Goal: Find specific page/section: Find specific page/section

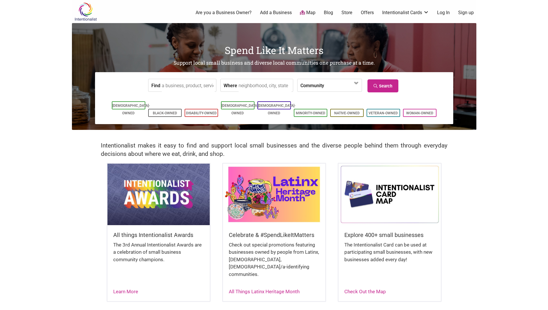
click at [265, 88] on input "Where" at bounding box center [265, 85] width 53 height 13
type input "[GEOGRAPHIC_DATA]"
click at [385, 84] on link "Search" at bounding box center [382, 85] width 31 height 13
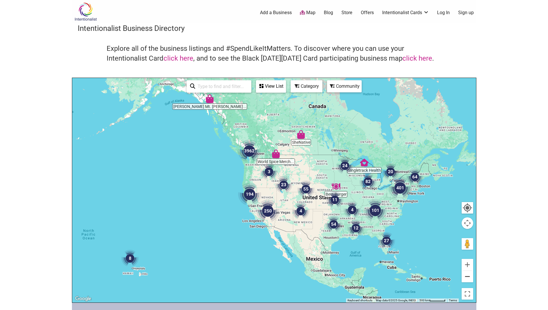
click at [470, 276] on button "Zoom out" at bounding box center [467, 277] width 12 height 12
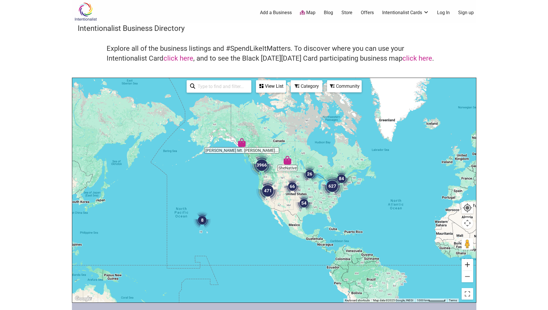
click at [468, 262] on button "Zoom in" at bounding box center [467, 265] width 12 height 12
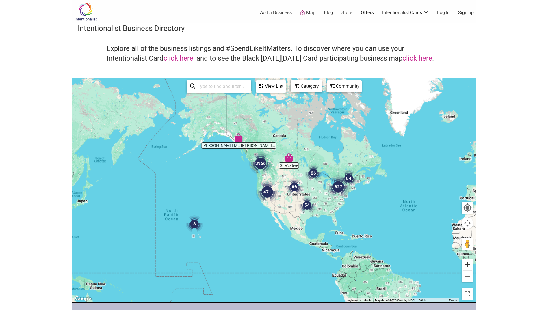
click at [468, 262] on button "Zoom in" at bounding box center [467, 265] width 12 height 12
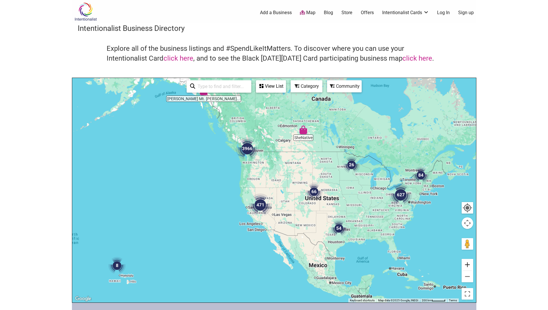
click at [468, 262] on button "Zoom in" at bounding box center [467, 265] width 12 height 12
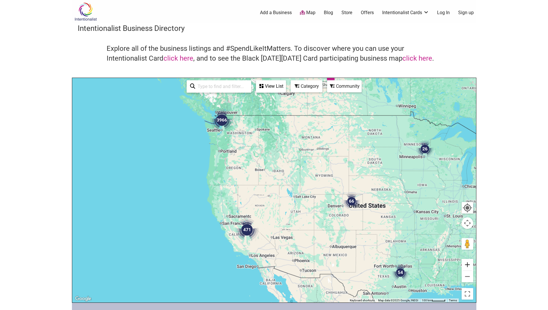
click at [468, 262] on button "Zoom in" at bounding box center [467, 265] width 12 height 12
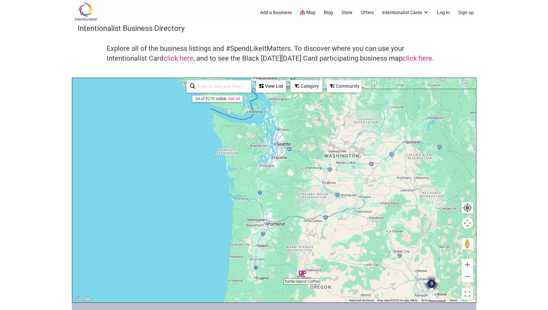
drag, startPoint x: 210, startPoint y: 110, endPoint x: 411, endPoint y: 289, distance: 269.4
click at [410, 293] on div at bounding box center [274, 190] width 404 height 225
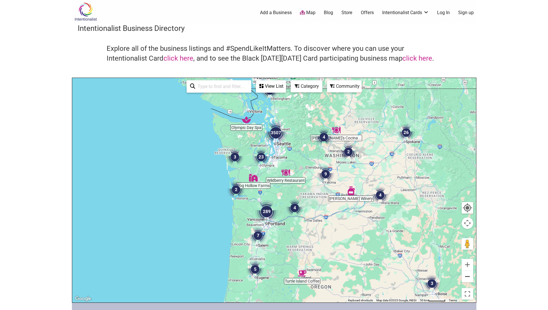
click at [467, 276] on button "Zoom out" at bounding box center [467, 277] width 12 height 12
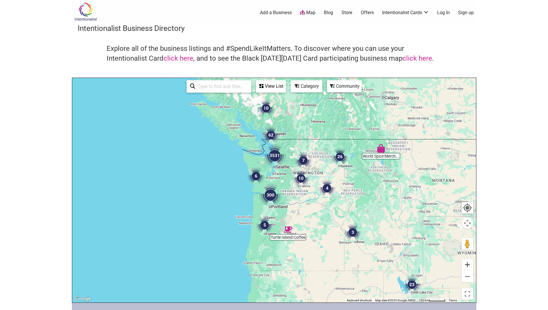
click at [468, 265] on button "Zoom in" at bounding box center [467, 265] width 12 height 12
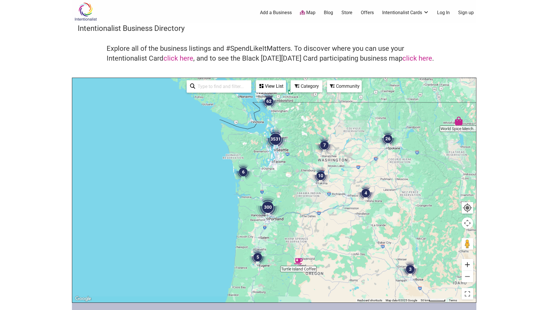
click at [468, 265] on button "Zoom in" at bounding box center [467, 265] width 12 height 12
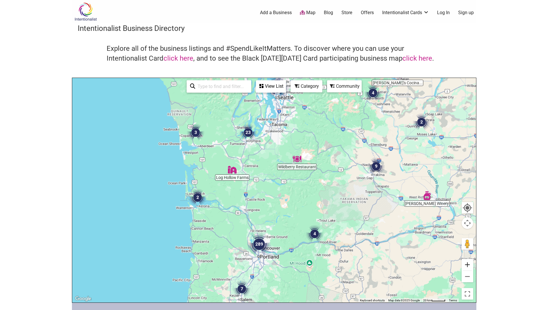
click at [468, 265] on button "Zoom in" at bounding box center [467, 265] width 12 height 12
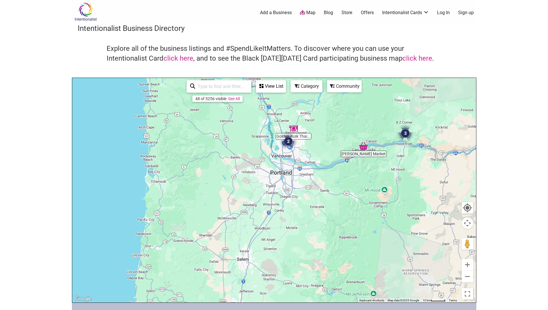
drag, startPoint x: 387, startPoint y: 243, endPoint x: 426, endPoint y: 92, distance: 156.3
click at [426, 92] on div at bounding box center [274, 190] width 404 height 225
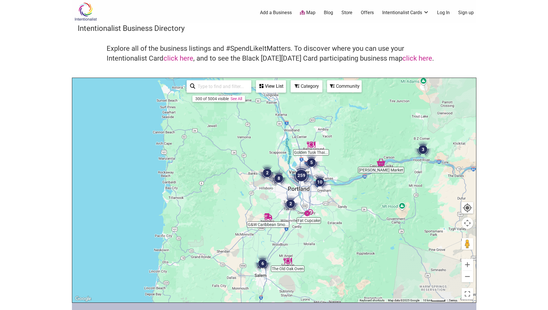
drag, startPoint x: 366, startPoint y: 178, endPoint x: 385, endPoint y: 195, distance: 24.7
click at [385, 195] on div at bounding box center [274, 190] width 404 height 225
click at [467, 277] on button "Zoom out" at bounding box center [467, 277] width 12 height 12
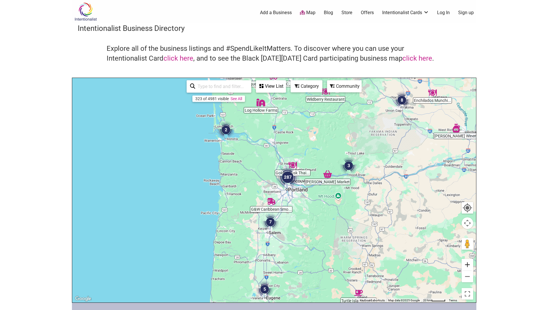
click at [469, 264] on button "Zoom in" at bounding box center [467, 265] width 12 height 12
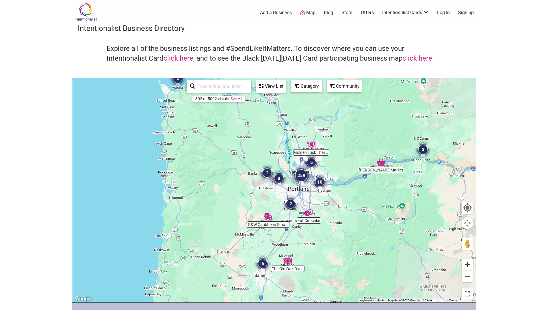
click at [469, 264] on button "Zoom in" at bounding box center [467, 265] width 12 height 12
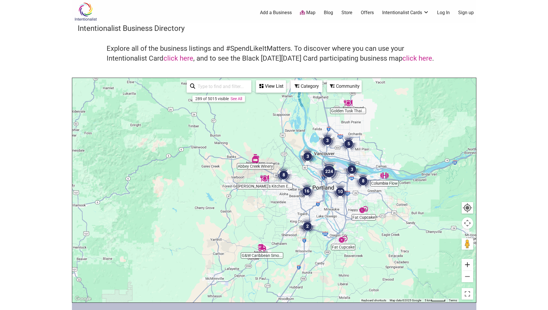
click at [469, 264] on button "Zoom in" at bounding box center [467, 265] width 12 height 12
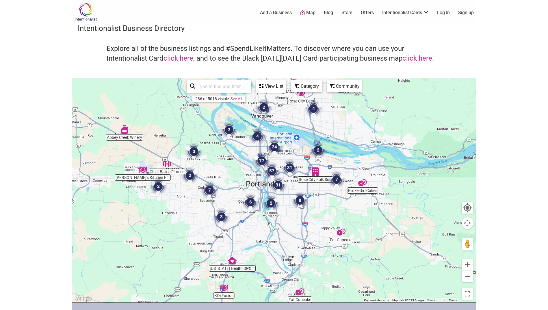
drag, startPoint x: 447, startPoint y: 251, endPoint x: 334, endPoint y: 250, distance: 113.5
click at [334, 250] on div at bounding box center [274, 190] width 404 height 225
click at [469, 265] on button "Zoom in" at bounding box center [467, 265] width 12 height 12
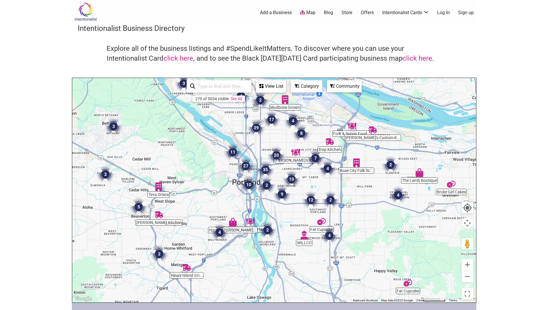
drag, startPoint x: 341, startPoint y: 211, endPoint x: 341, endPoint y: 216, distance: 5.2
click at [341, 216] on div at bounding box center [274, 190] width 404 height 225
click at [469, 265] on button "Zoom in" at bounding box center [467, 265] width 12 height 12
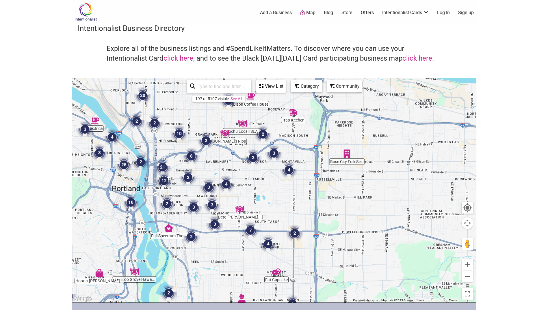
drag, startPoint x: 396, startPoint y: 162, endPoint x: 303, endPoint y: 177, distance: 93.7
click at [303, 177] on div at bounding box center [274, 190] width 404 height 225
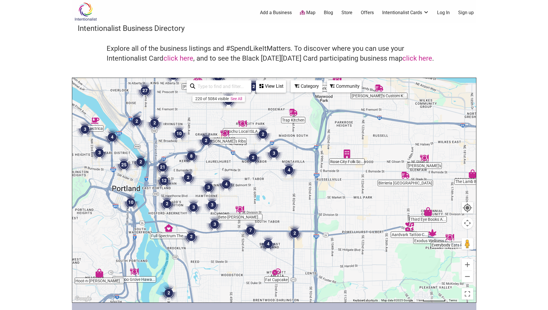
click at [289, 171] on img "4" at bounding box center [289, 170] width 22 height 22
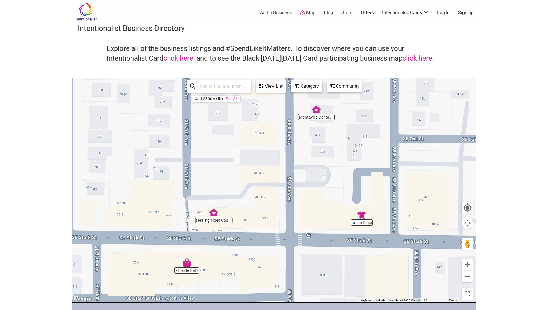
click at [307, 87] on div "Category" at bounding box center [306, 86] width 31 height 11
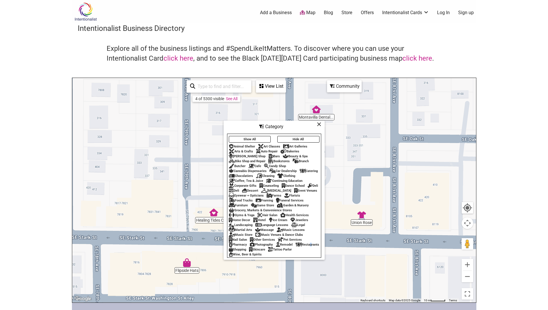
click at [295, 247] on div "Restaurants" at bounding box center [307, 245] width 24 height 4
click at [320, 124] on icon at bounding box center [319, 124] width 4 height 0
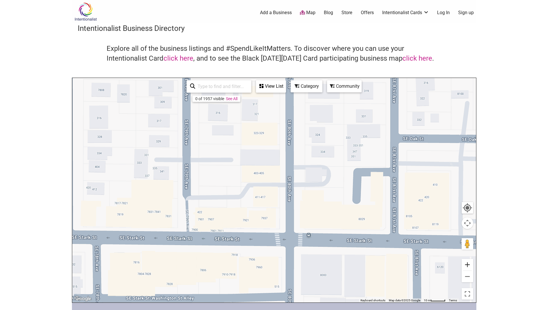
click at [467, 268] on button "Zoom in" at bounding box center [467, 265] width 12 height 12
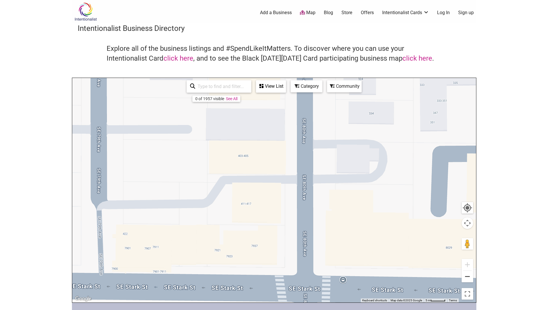
click at [468, 277] on button "Zoom out" at bounding box center [467, 277] width 12 height 12
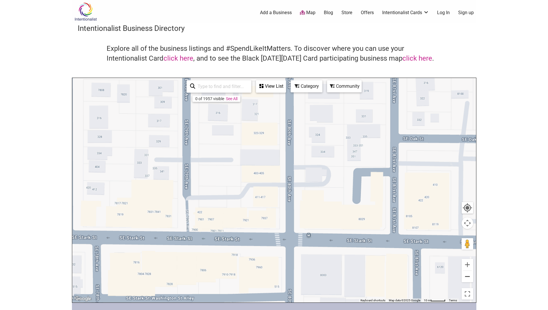
click at [468, 277] on button "Zoom out" at bounding box center [467, 277] width 12 height 12
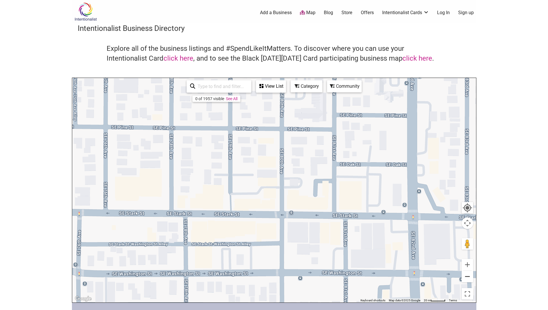
click at [468, 277] on button "Zoom out" at bounding box center [467, 277] width 12 height 12
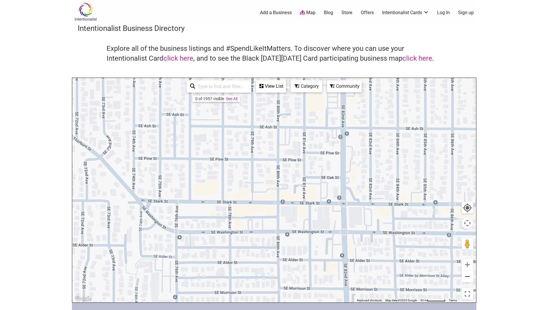
click at [468, 277] on button "Zoom out" at bounding box center [467, 277] width 12 height 12
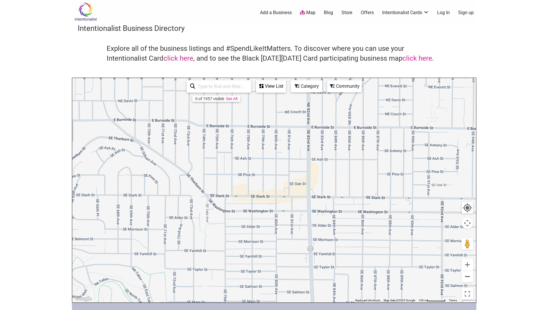
click at [468, 277] on button "Zoom out" at bounding box center [467, 277] width 12 height 12
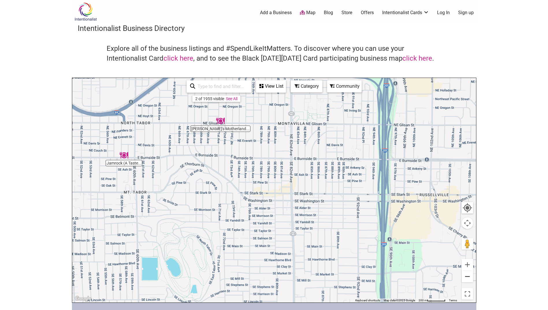
click at [468, 277] on button "Zoom out" at bounding box center [467, 277] width 12 height 12
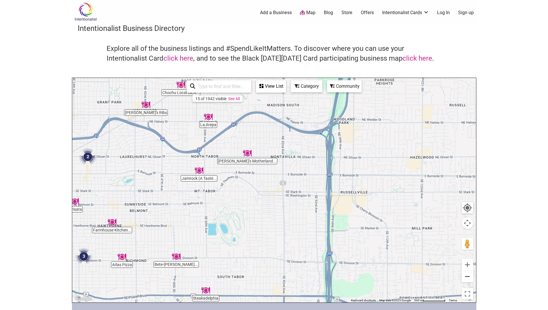
click at [468, 277] on button "Zoom out" at bounding box center [467, 277] width 12 height 12
